Goal: Use online tool/utility

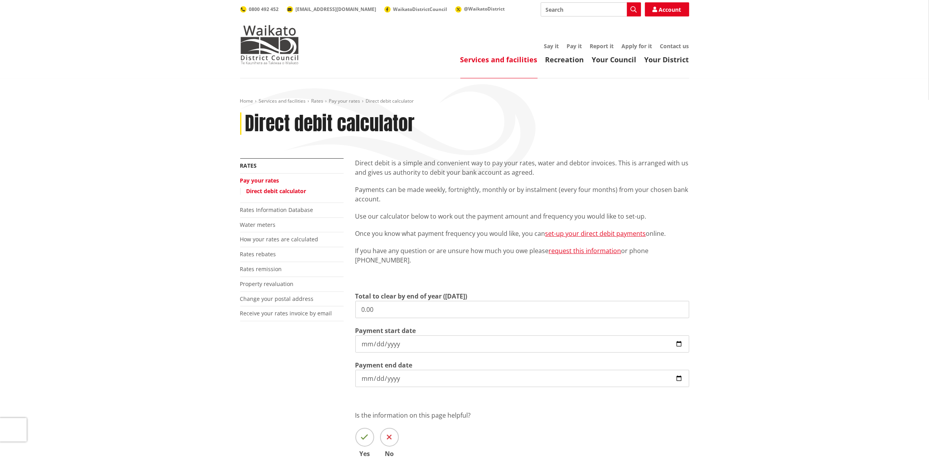
click at [432, 317] on input "0.00" at bounding box center [522, 309] width 334 height 17
click at [430, 315] on input "0.00" at bounding box center [522, 309] width 334 height 17
paste input "3,498.69"
type input "3,498.69"
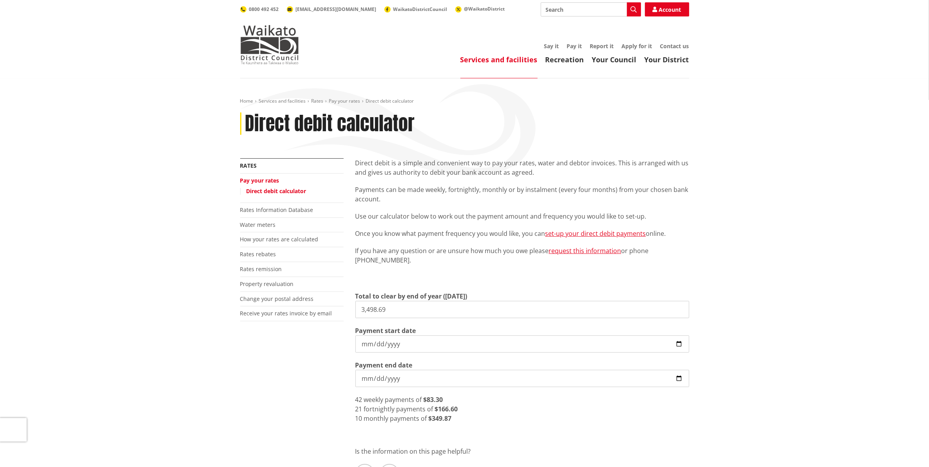
click at [677, 379] on input "[DATE]" at bounding box center [522, 378] width 334 height 17
click at [682, 380] on input "[DATE]" at bounding box center [522, 378] width 334 height 17
click at [679, 377] on input "[DATE]" at bounding box center [522, 378] width 334 height 17
click at [722, 341] on div "Home Services and facilities Rates Pay your rates Direct debit calculator Direc…" at bounding box center [464, 312] width 929 height 469
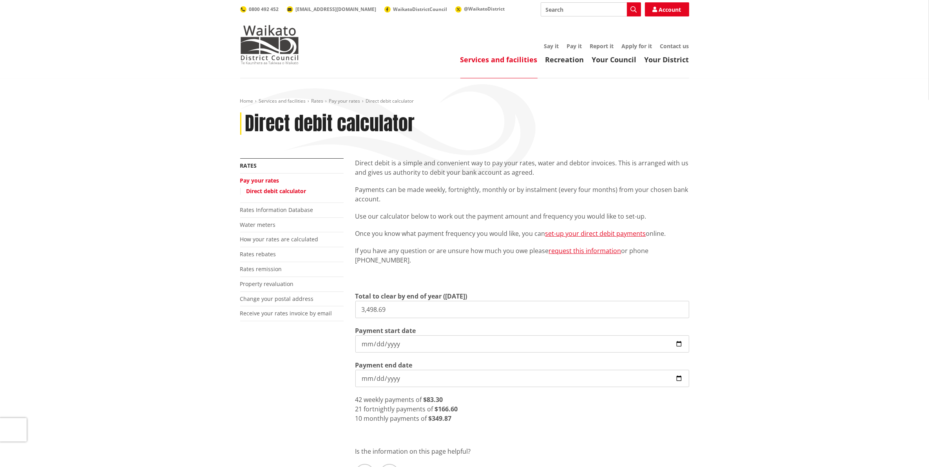
click at [682, 347] on input "[DATE]" at bounding box center [522, 343] width 334 height 17
click at [677, 346] on input "[DATE]" at bounding box center [522, 343] width 334 height 17
type input "2025-09-18"
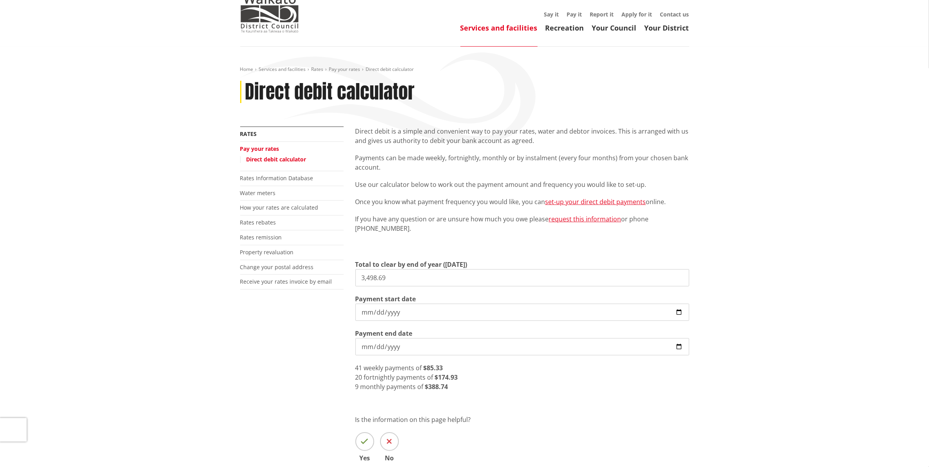
scroll to position [49, 0]
